Goal: Task Accomplishment & Management: Manage account settings

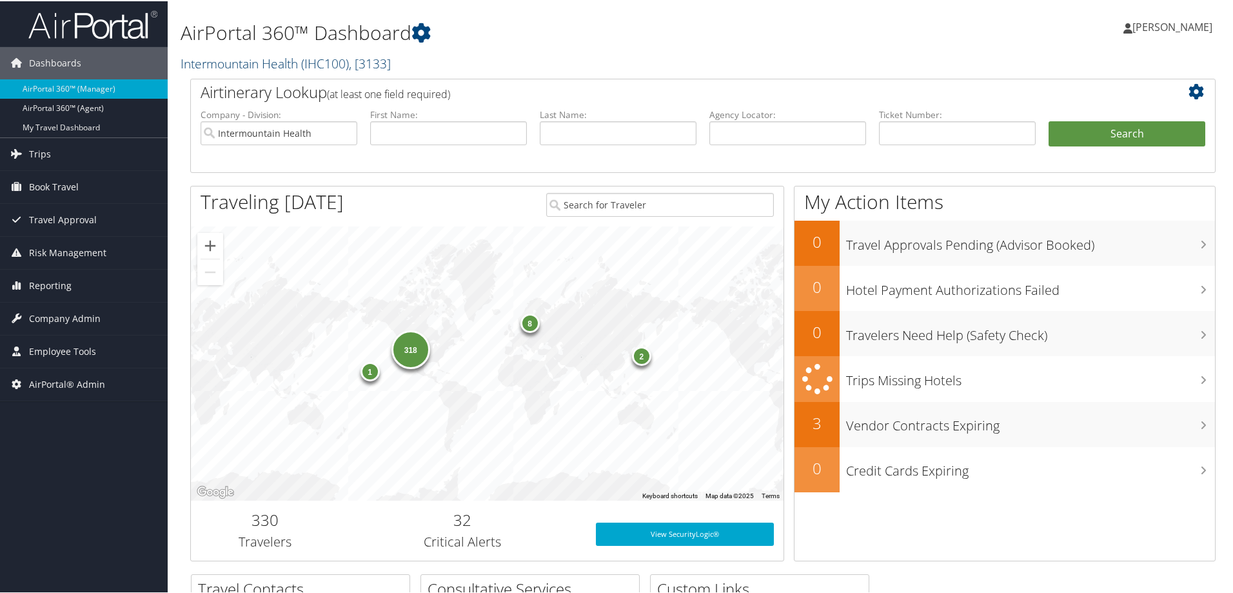
click at [231, 63] on link "Intermountain Health ( IHC100 ) , [ 3133 ]" at bounding box center [286, 62] width 210 height 17
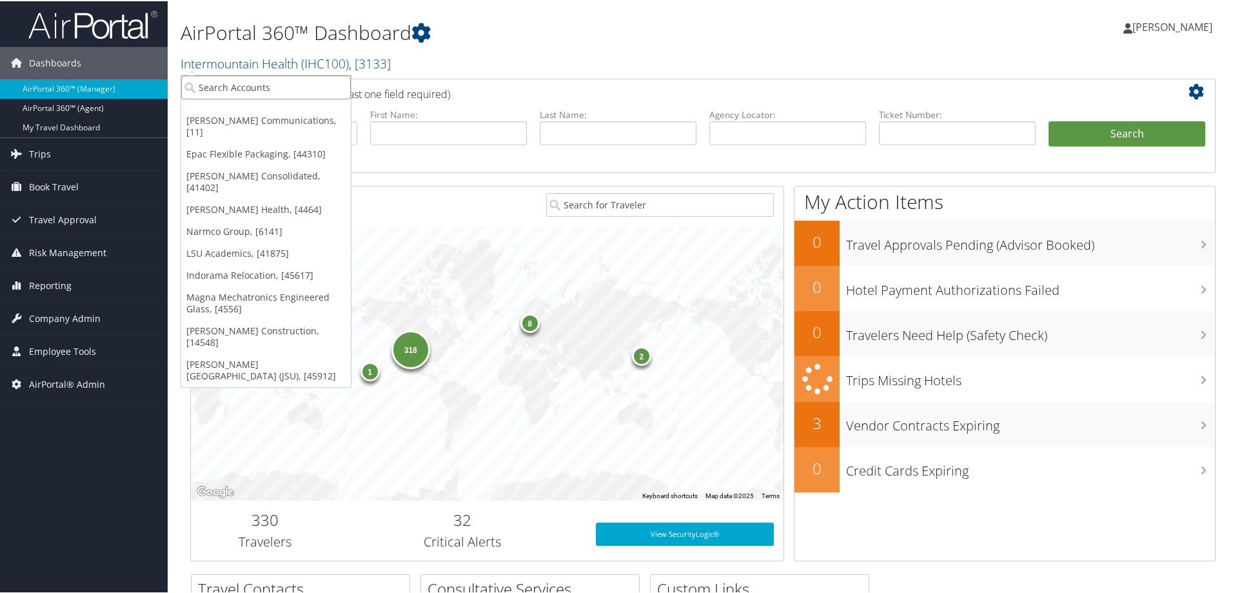
click at [237, 90] on input "search" at bounding box center [266, 86] width 170 height 24
type input "s2"
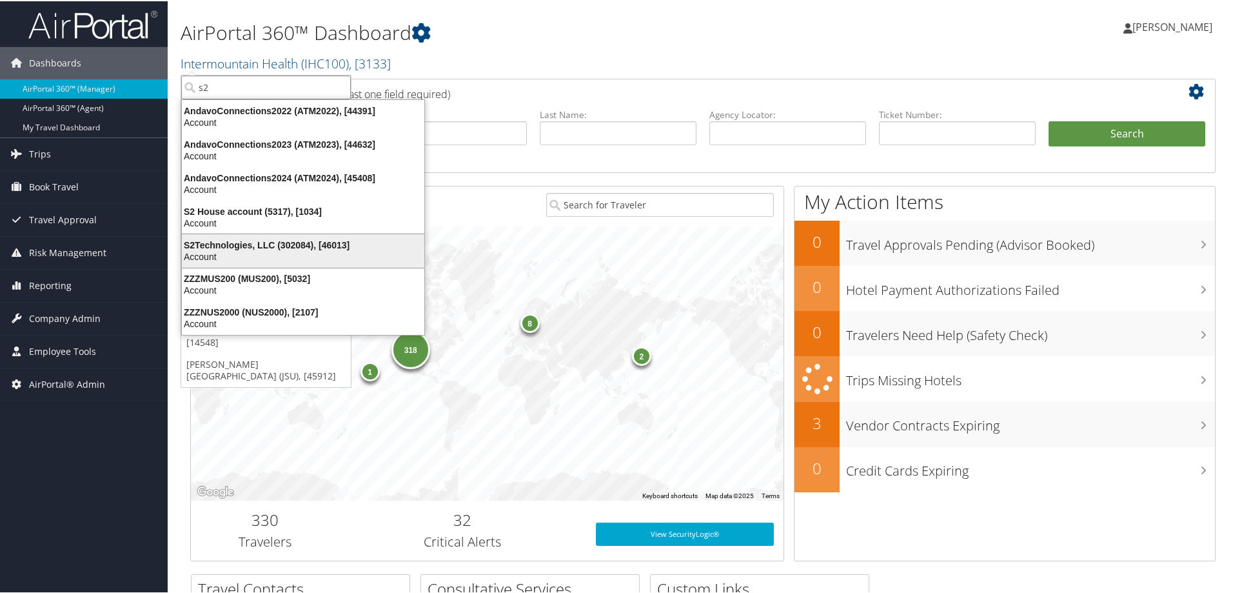
click at [266, 247] on div "S2Technologies, LLC (302084), [46013]" at bounding box center [303, 244] width 258 height 12
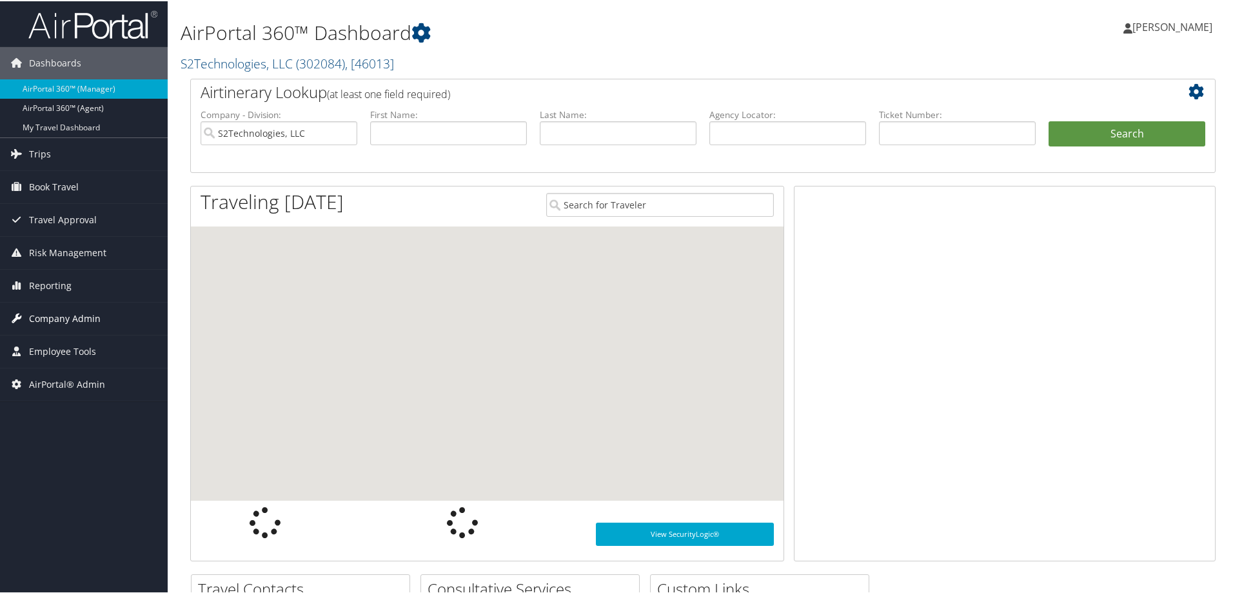
click at [83, 317] on span "Company Admin" at bounding box center [65, 317] width 72 height 32
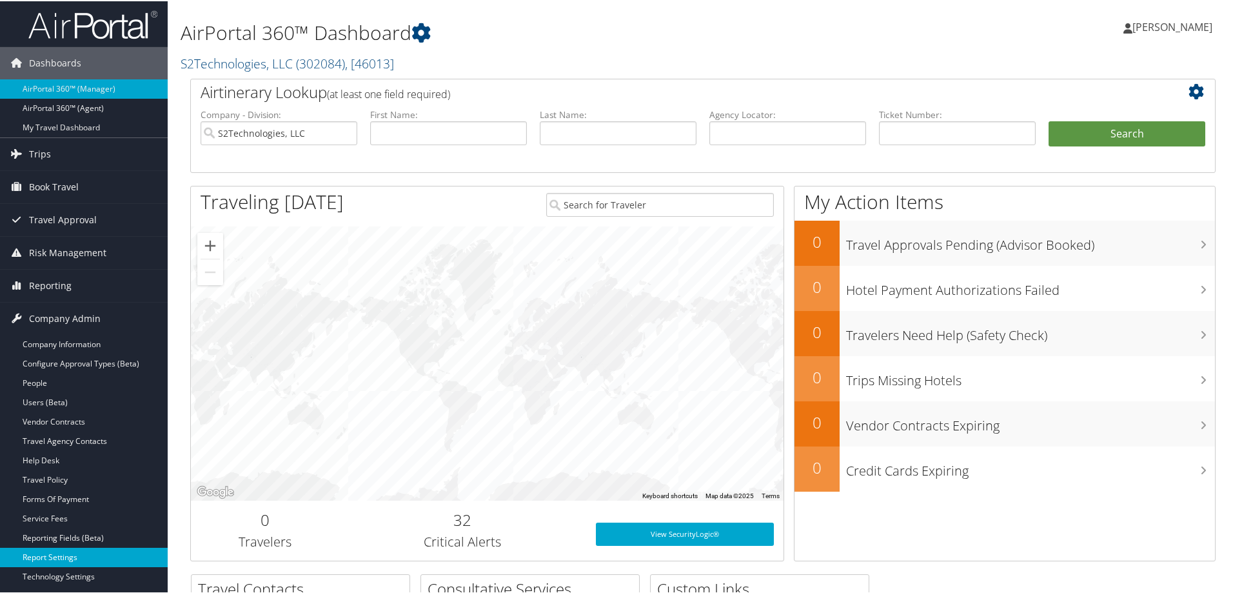
click at [64, 554] on link "Report Settings" at bounding box center [84, 555] width 168 height 19
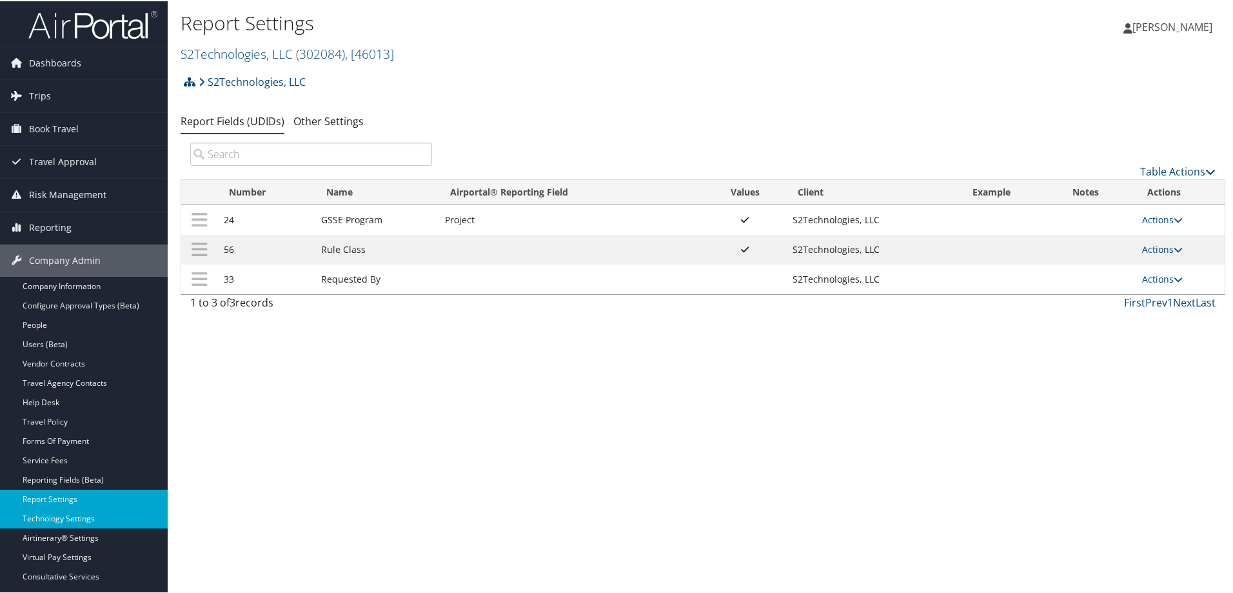
click at [69, 514] on link "Technology Settings" at bounding box center [84, 516] width 168 height 19
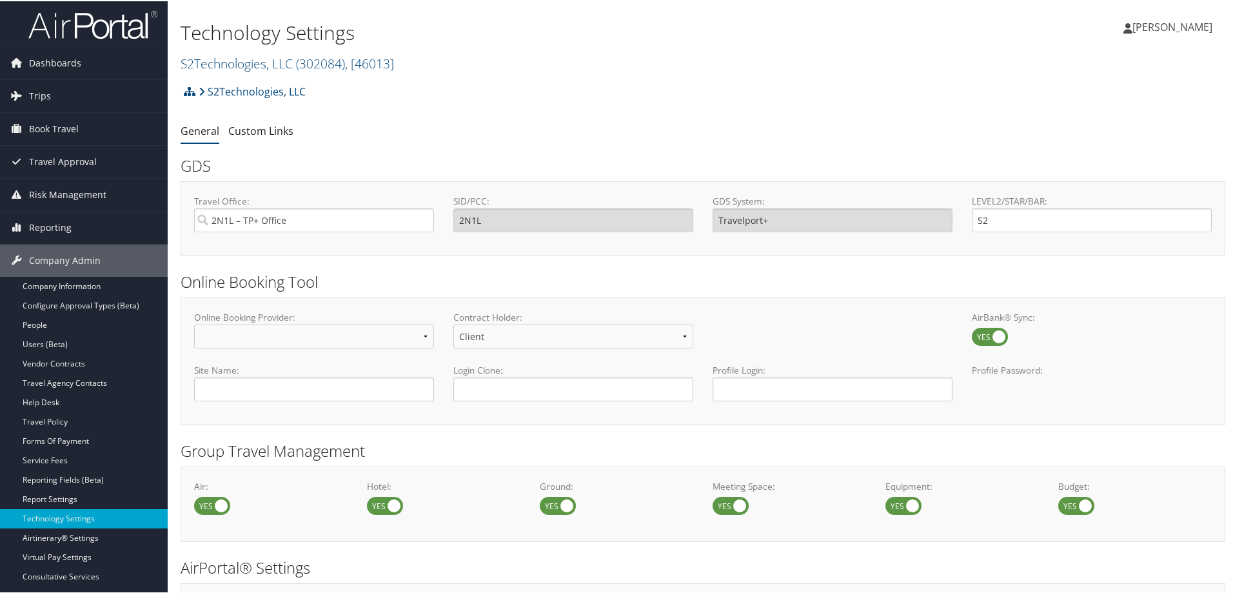
click at [680, 32] on h1 "Technology Settings" at bounding box center [529, 31] width 696 height 27
